Goal: Information Seeking & Learning: Learn about a topic

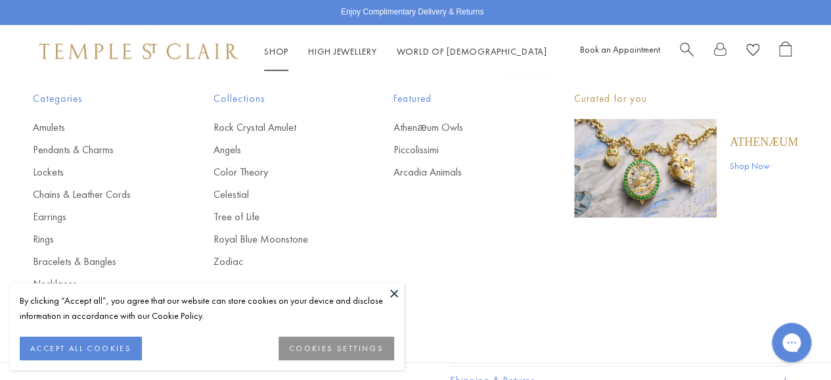
click at [281, 55] on link "Shop Shop" at bounding box center [276, 51] width 24 height 12
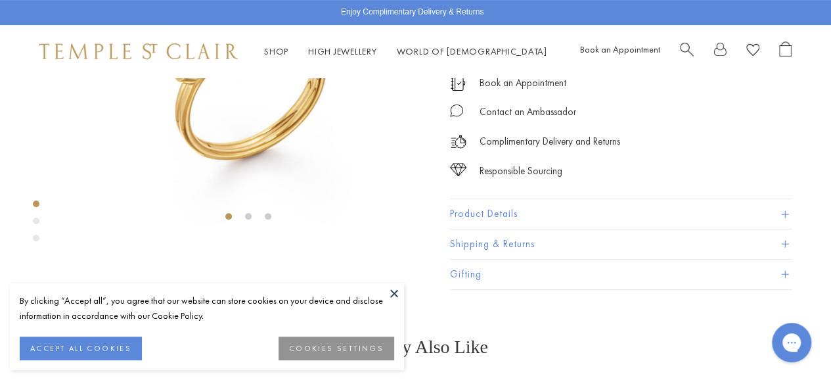
click at [392, 296] on button at bounding box center [394, 293] width 20 height 20
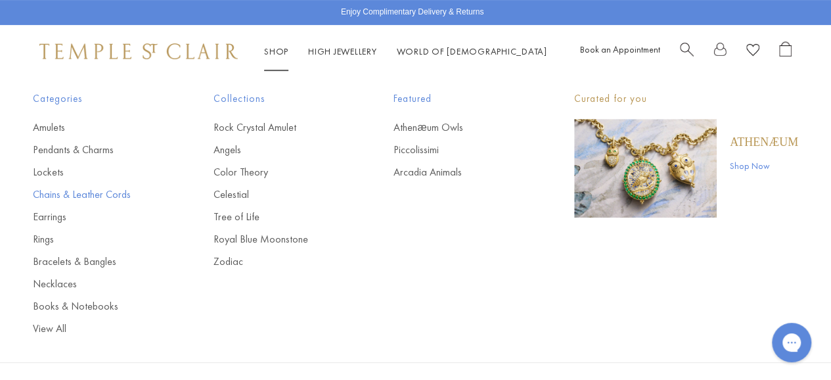
click at [73, 194] on link "Chains & Leather Cords" at bounding box center [97, 194] width 128 height 14
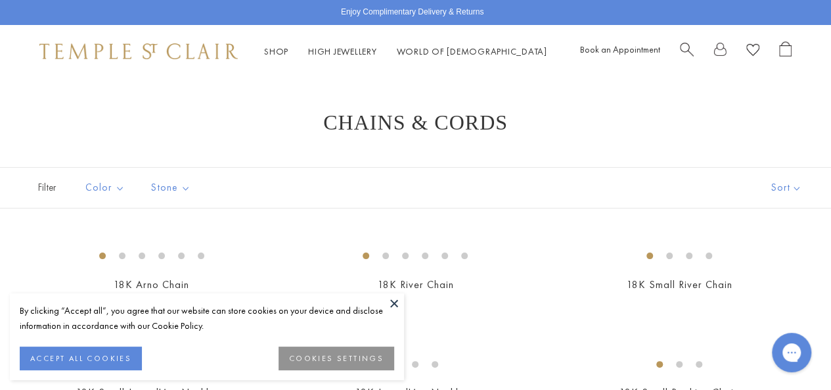
click at [398, 299] on button at bounding box center [394, 303] width 20 height 20
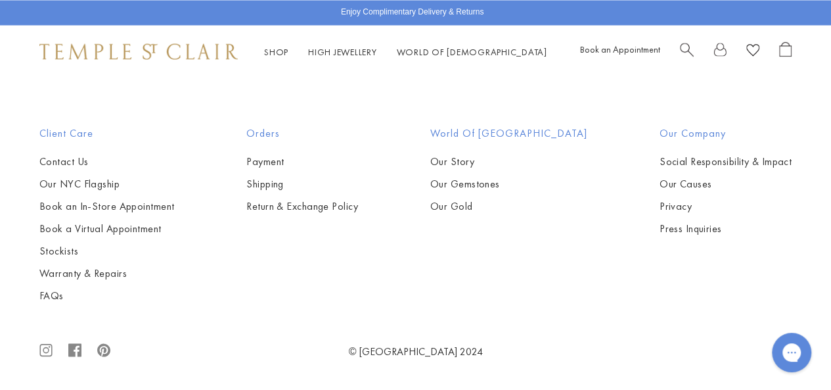
scroll to position [2437, 0]
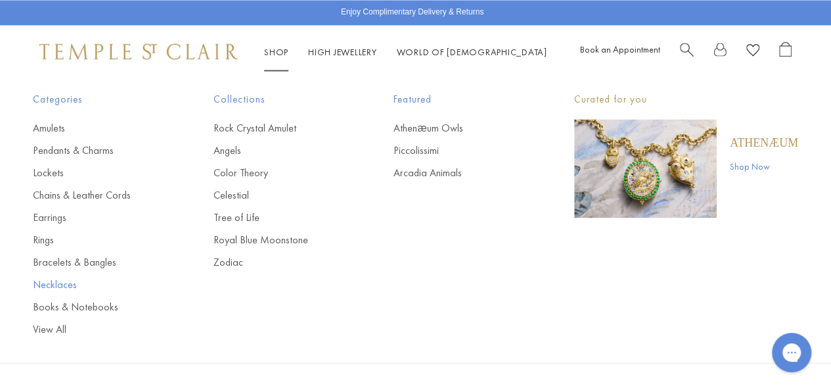
click at [58, 280] on link "Necklaces" at bounding box center [97, 284] width 128 height 14
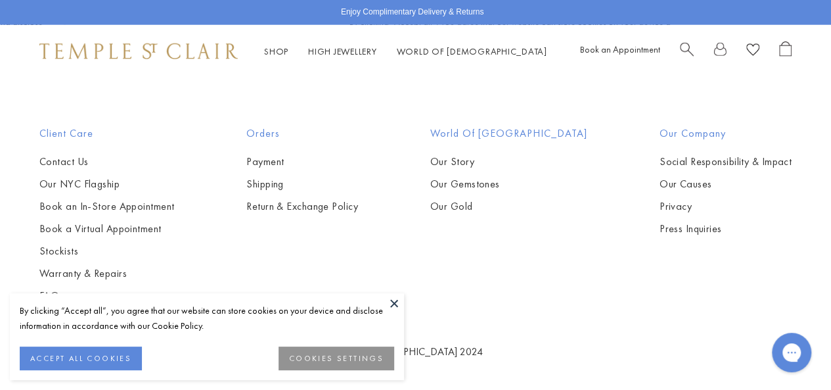
scroll to position [2275, 0]
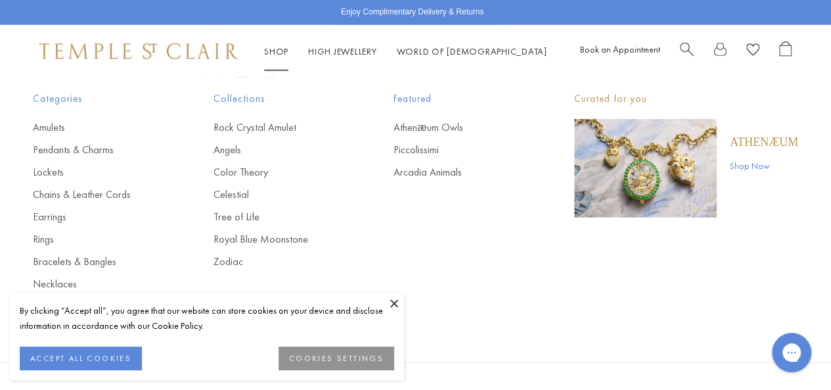
click at [270, 46] on link "Shop Shop" at bounding box center [276, 51] width 24 height 12
click at [68, 197] on link "Chains & Leather Cords" at bounding box center [97, 194] width 128 height 14
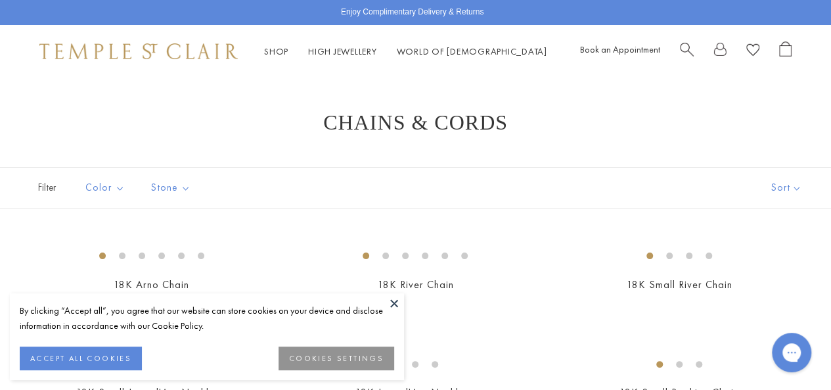
click at [398, 303] on button at bounding box center [394, 303] width 20 height 20
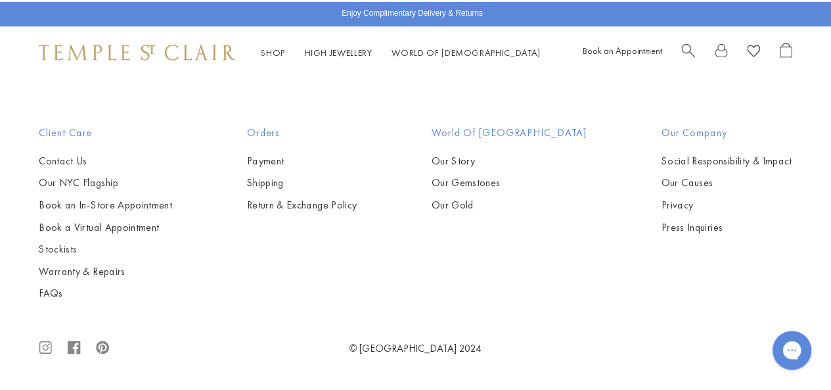
scroll to position [1262, 0]
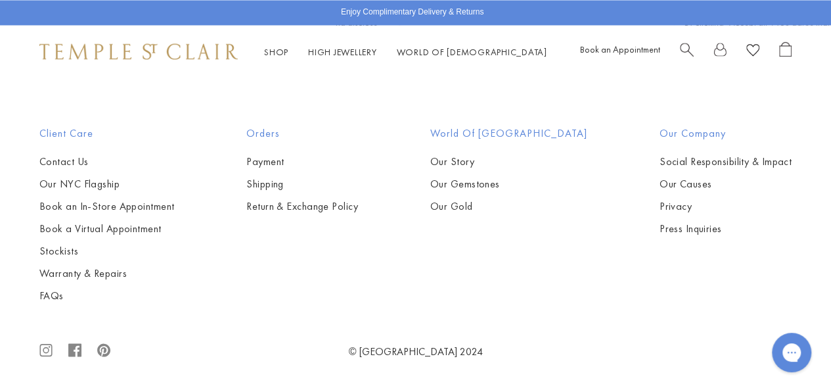
click at [0, 0] on img at bounding box center [0, 0] width 0 height 0
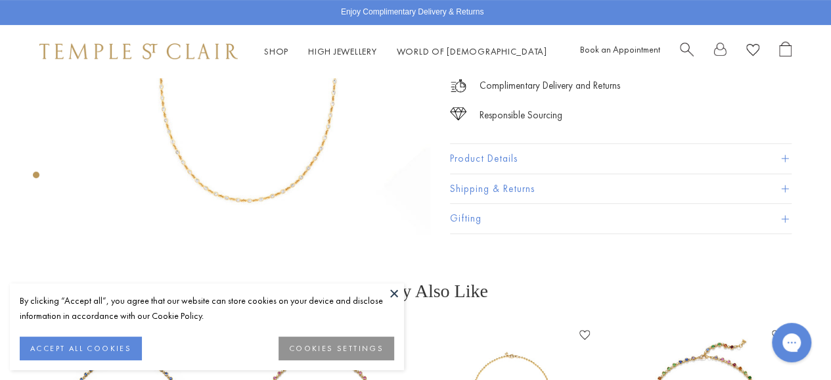
scroll to position [154, 0]
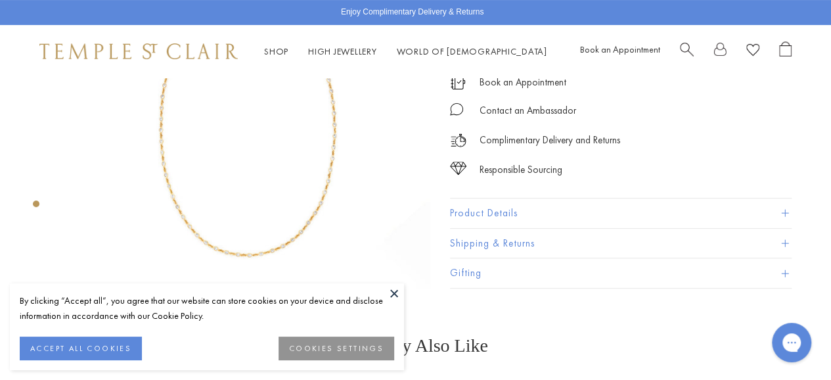
click at [561, 212] on button "Product Details" at bounding box center [621, 213] width 342 height 30
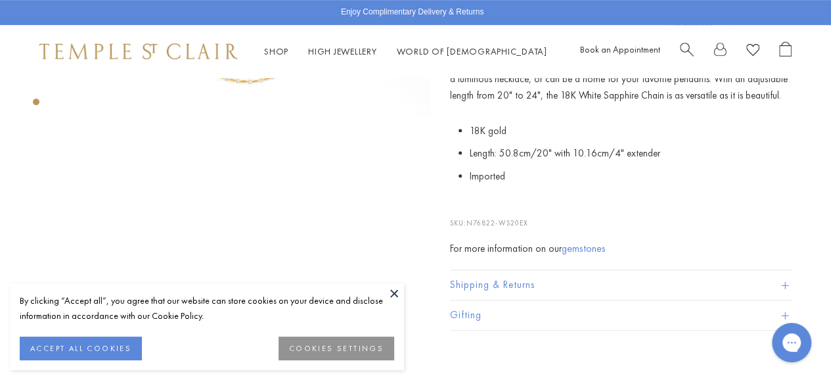
scroll to position [330, 0]
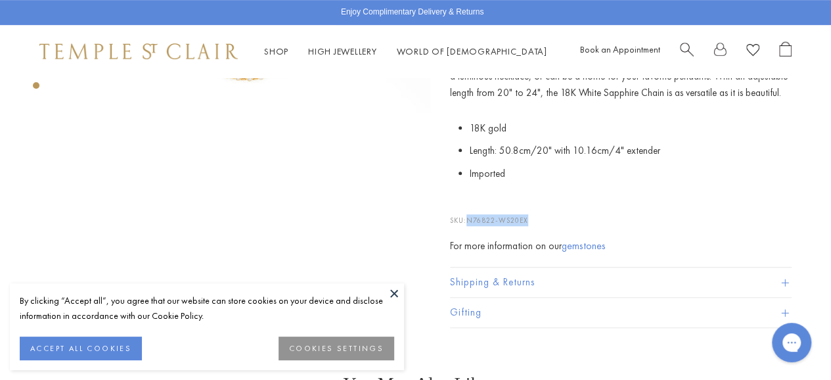
drag, startPoint x: 534, startPoint y: 220, endPoint x: 468, endPoint y: 221, distance: 65.7
click at [468, 221] on p "SKU: N76822-WS20EX" at bounding box center [621, 213] width 342 height 25
copy span "N76822-WS20EX"
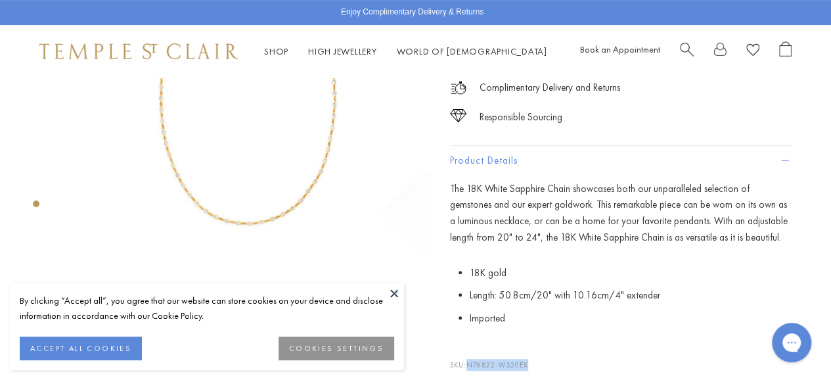
scroll to position [0, 0]
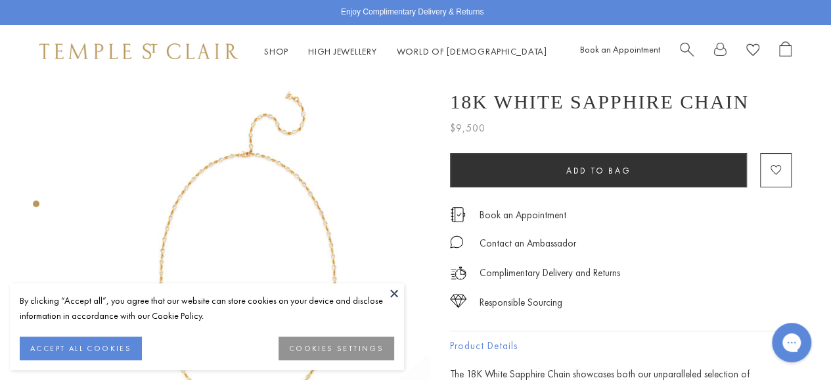
drag, startPoint x: 726, startPoint y: 101, endPoint x: 762, endPoint y: 111, distance: 37.6
click at [762, 111] on div "18K White Sapphire Chain" at bounding box center [621, 102] width 342 height 22
drag, startPoint x: 720, startPoint y: 100, endPoint x: 496, endPoint y: 101, distance: 224.8
click at [496, 101] on div "18K White Sapphire Chain" at bounding box center [621, 102] width 342 height 22
click at [711, 101] on div "18K White Sapphire Chain" at bounding box center [621, 102] width 342 height 22
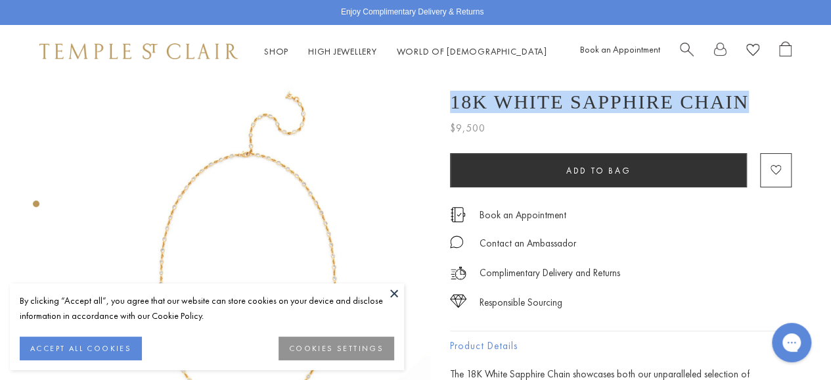
drag, startPoint x: 711, startPoint y: 101, endPoint x: 724, endPoint y: 98, distance: 12.9
click at [724, 98] on div "18K White Sapphire Chain" at bounding box center [621, 102] width 342 height 22
